Goal: Transaction & Acquisition: Purchase product/service

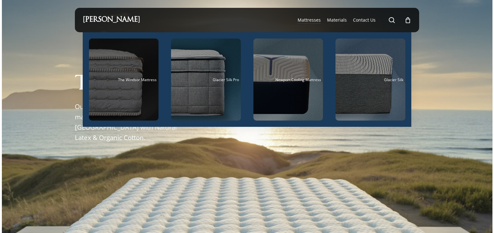
click at [127, 75] on div "Main Menu" at bounding box center [124, 80] width 70 height 82
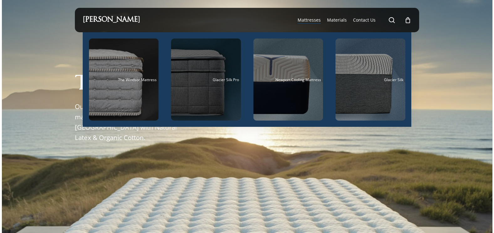
click at [204, 72] on div "Main Menu" at bounding box center [206, 80] width 70 height 82
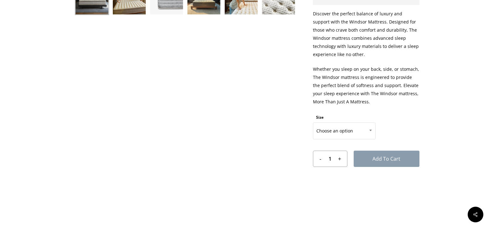
scroll to position [289, 0]
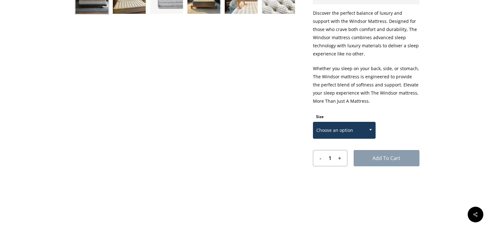
click at [343, 125] on span "Choose an option" at bounding box center [344, 130] width 62 height 13
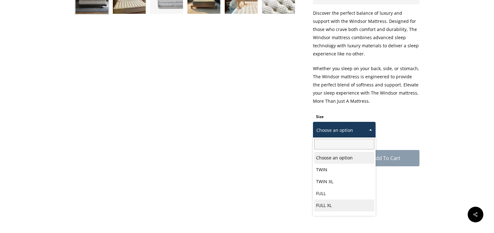
scroll to position [33, 0]
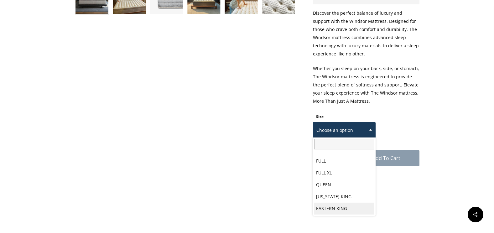
select select "EASTERN KING"
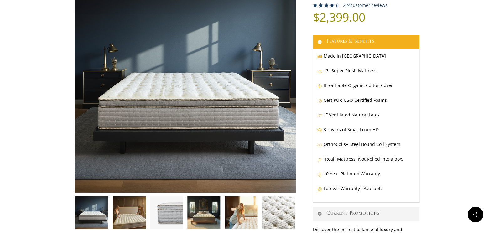
scroll to position [0, 0]
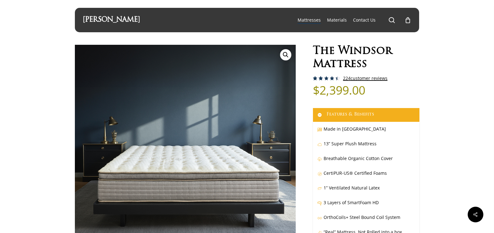
click at [349, 78] on span "224" at bounding box center [347, 78] width 8 height 6
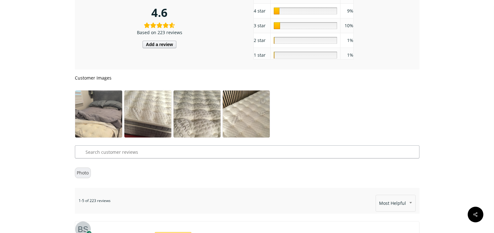
scroll to position [3203, 0]
click at [99, 108] on img at bounding box center [98, 121] width 47 height 62
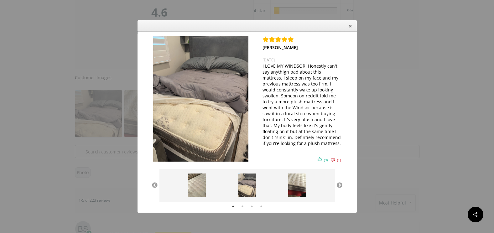
scroll to position [2, 0]
click at [339, 186] on button "Next" at bounding box center [340, 185] width 6 height 6
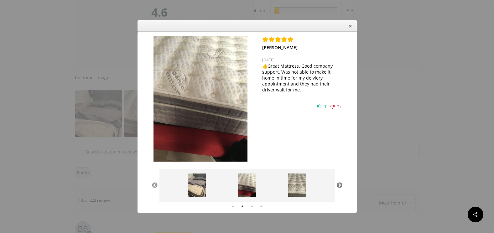
click at [339, 186] on button "Next" at bounding box center [340, 185] width 6 height 6
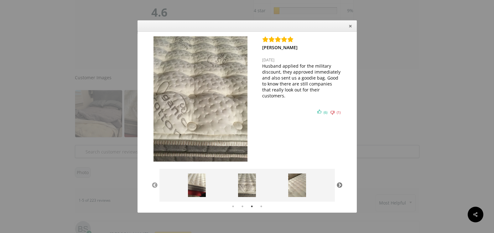
click at [339, 186] on button "Next" at bounding box center [340, 185] width 6 height 6
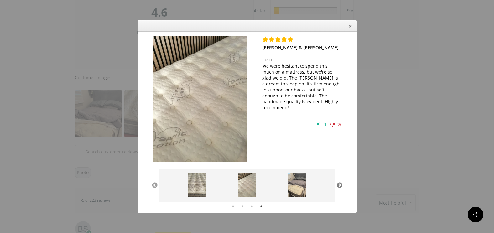
click at [339, 186] on button "Next" at bounding box center [340, 185] width 6 height 6
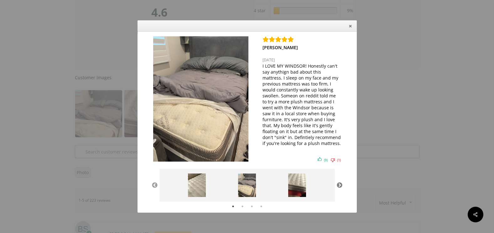
click at [339, 186] on button "Next" at bounding box center [340, 185] width 6 height 6
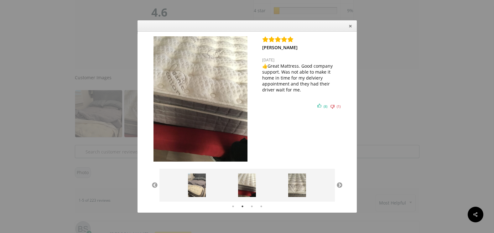
click at [351, 24] on icon "Close" at bounding box center [350, 26] width 5 height 5
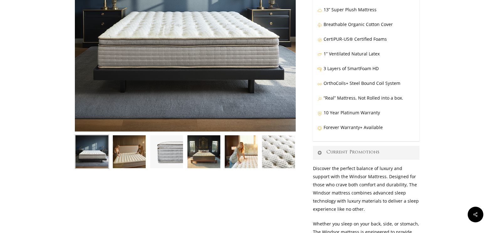
scroll to position [0, 0]
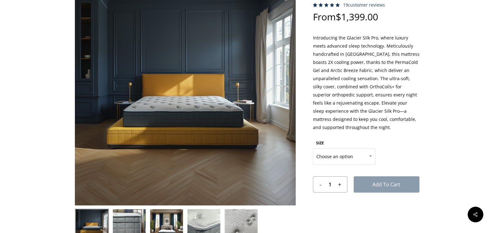
scroll to position [39, 0]
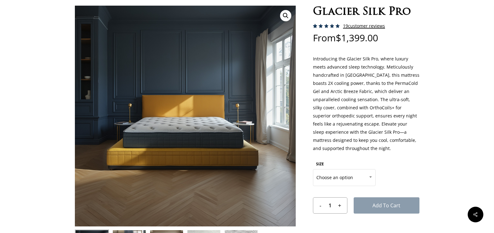
click at [358, 27] on link "19 customer reviews" at bounding box center [364, 26] width 42 height 5
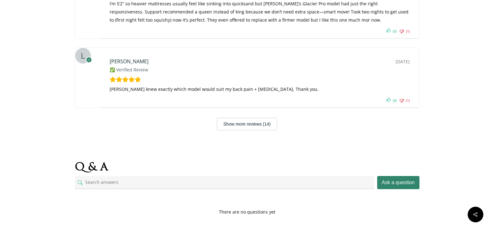
scroll to position [2308, 0]
click at [277, 130] on button "Show more reviews (14)" at bounding box center [247, 123] width 60 height 13
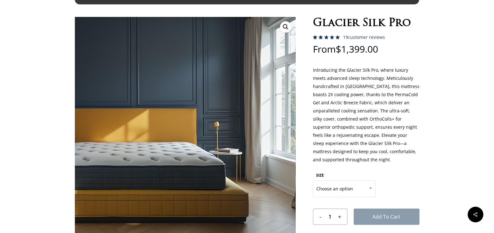
scroll to position [29, 0]
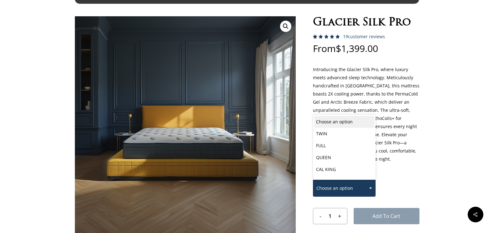
click at [363, 191] on span "Choose an option" at bounding box center [344, 188] width 62 height 13
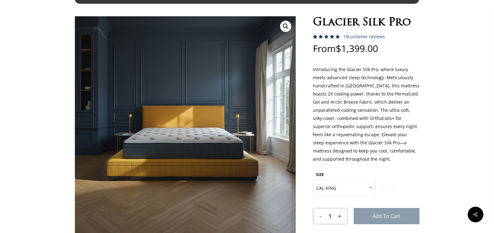
select select "CAL KING"
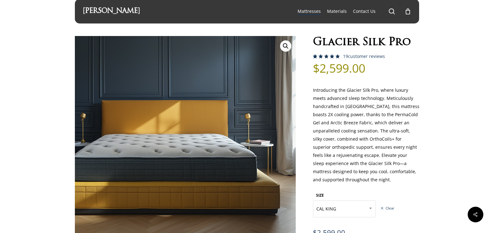
scroll to position [0, 0]
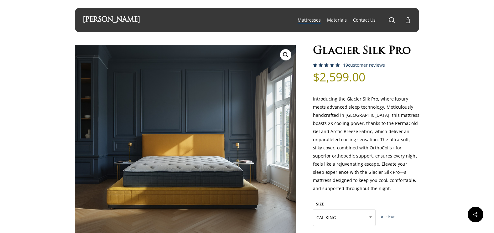
scroll to position [39, 0]
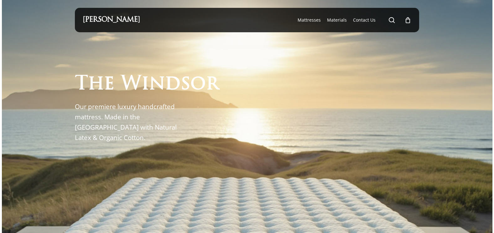
click at [138, 128] on p "Our premiere luxury handcrafted mattress. Made in the [GEOGRAPHIC_DATA] with Na…" at bounding box center [134, 122] width 118 height 41
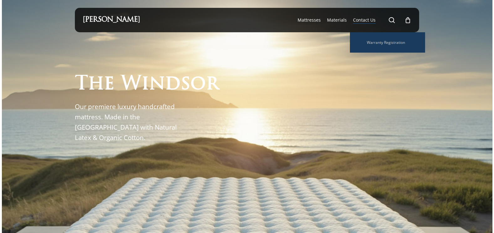
click at [358, 21] on span "Contact Us" at bounding box center [364, 20] width 23 height 6
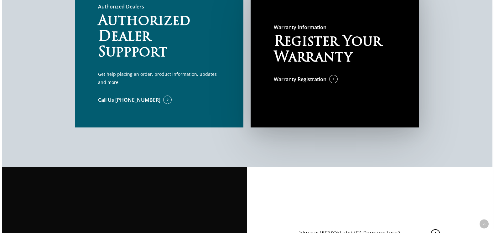
scroll to position [451, 0]
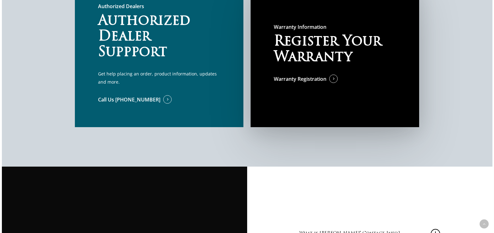
click at [154, 71] on div "Authorized Dealers Authorized Dealer Suppport Get help placing an order, produc…" at bounding box center [159, 53] width 122 height 102
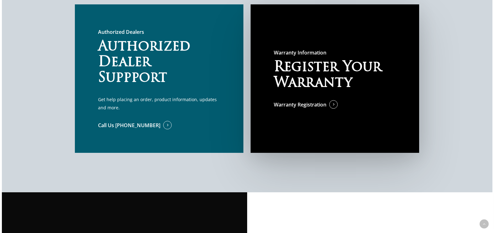
scroll to position [425, 0]
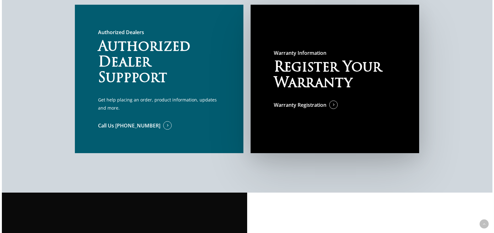
click at [163, 135] on div "Authorized Dealers Authorized Dealer Suppport Get help placing an order, produc…" at bounding box center [159, 79] width 169 height 148
click at [160, 126] on span at bounding box center [160, 125] width 0 height 7
click at [362, 172] on div at bounding box center [247, 79] width 491 height 228
click at [160, 127] on span at bounding box center [160, 125] width 0 height 7
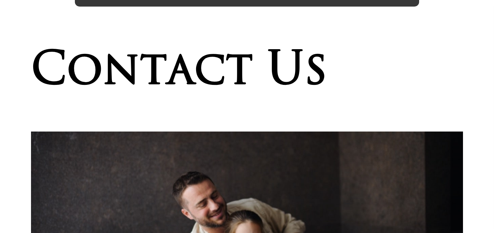
scroll to position [0, 0]
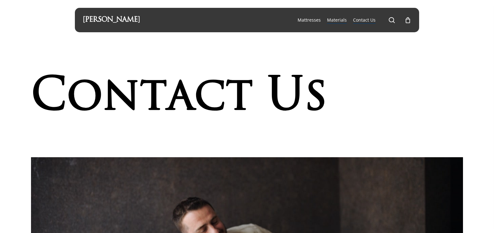
click at [335, 22] on span "Materials" at bounding box center [337, 20] width 20 height 6
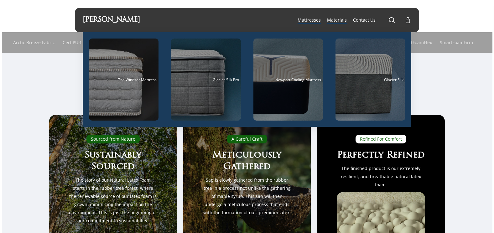
click at [116, 22] on link "[PERSON_NAME]" at bounding box center [111, 20] width 57 height 7
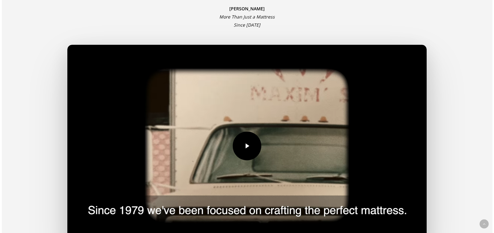
scroll to position [1360, 0]
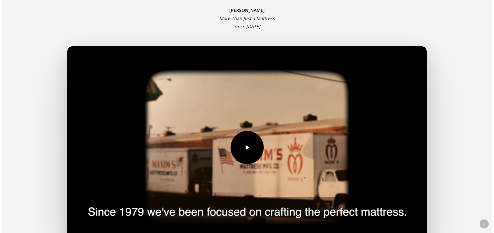
click at [409, 141] on link "Play Video" at bounding box center [247, 147] width 360 height 202
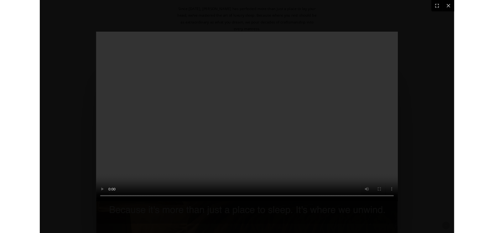
scroll to position [1326, 0]
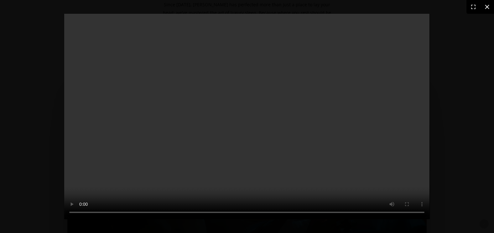
click at [485, 5] on icon at bounding box center [488, 7] width 8 height 8
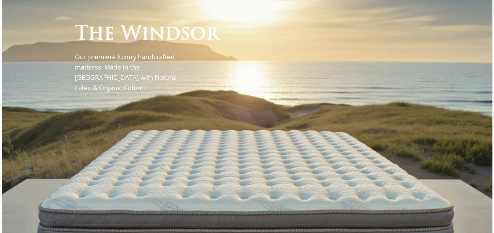
scroll to position [0, 0]
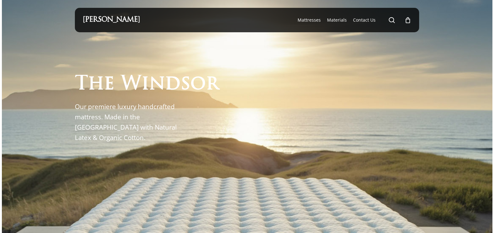
click at [408, 21] on div "0" at bounding box center [410, 18] width 7 height 7
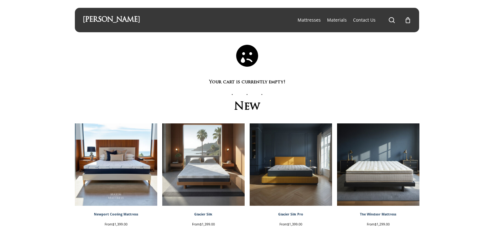
click at [408, 21] on div "0" at bounding box center [410, 18] width 7 height 7
